Goal: Navigation & Orientation: Find specific page/section

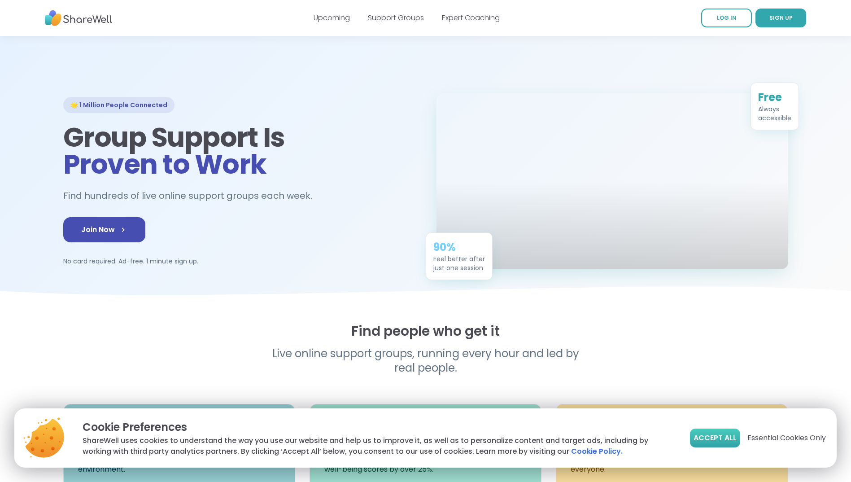
click at [711, 439] on span "Accept All" at bounding box center [715, 437] width 43 height 11
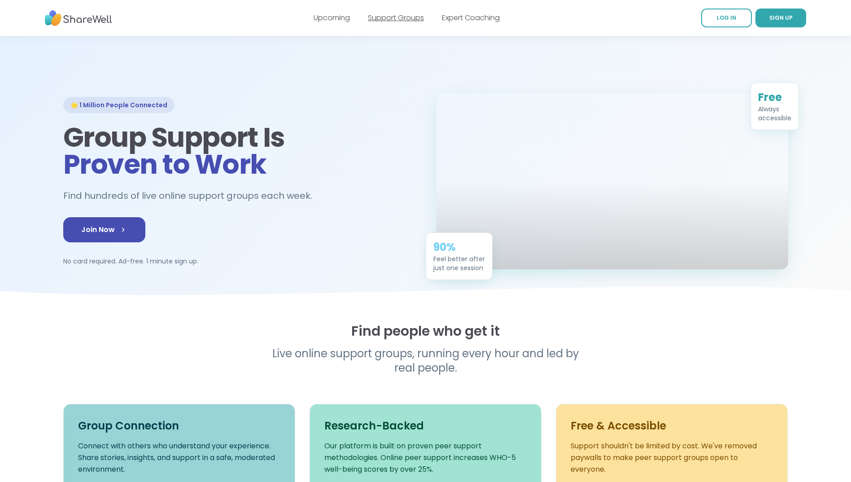
click at [378, 19] on link "Support Groups" at bounding box center [396, 18] width 56 height 10
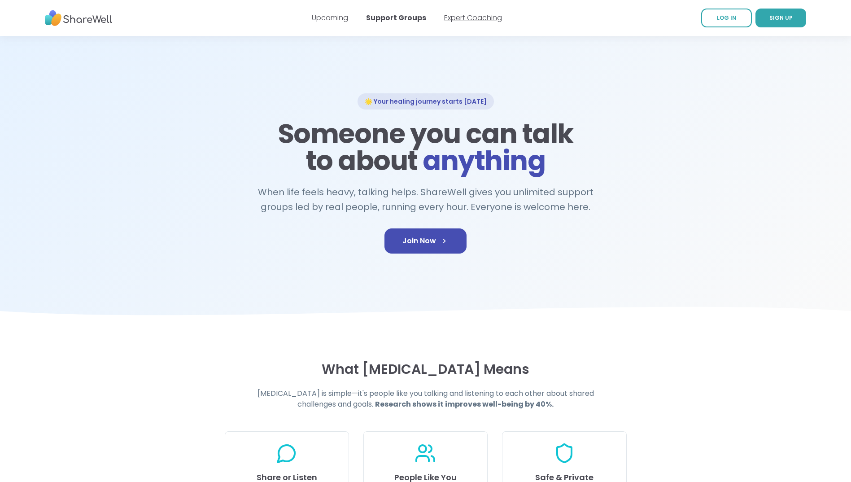
click at [483, 18] on link "Expert Coaching" at bounding box center [473, 18] width 58 height 10
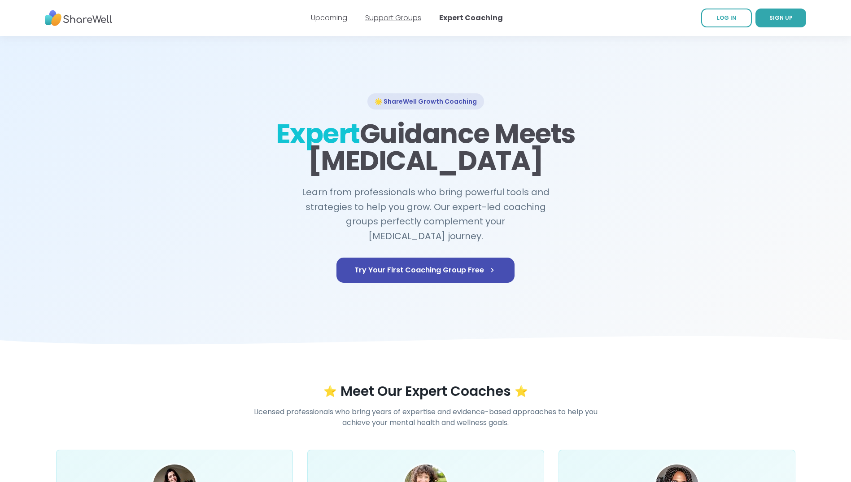
click at [389, 21] on link "Support Groups" at bounding box center [393, 18] width 56 height 10
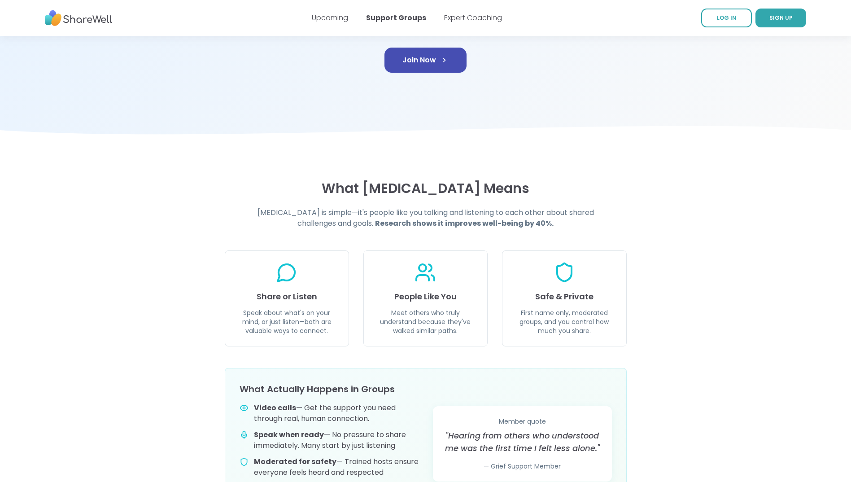
scroll to position [224, 0]
